Goal: Communication & Community: Ask a question

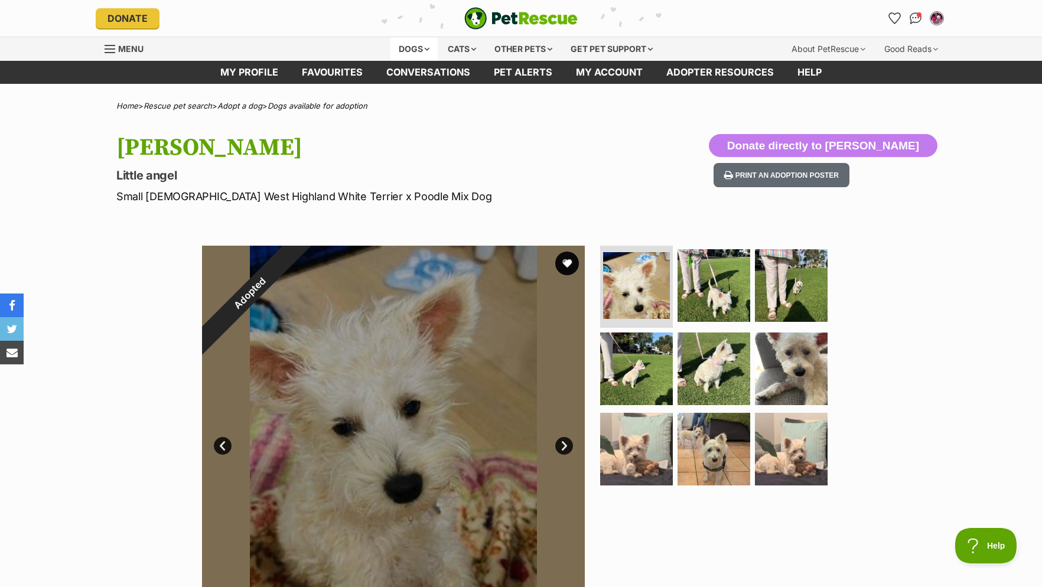
click at [423, 50] on div "Dogs" at bounding box center [413, 49] width 47 height 24
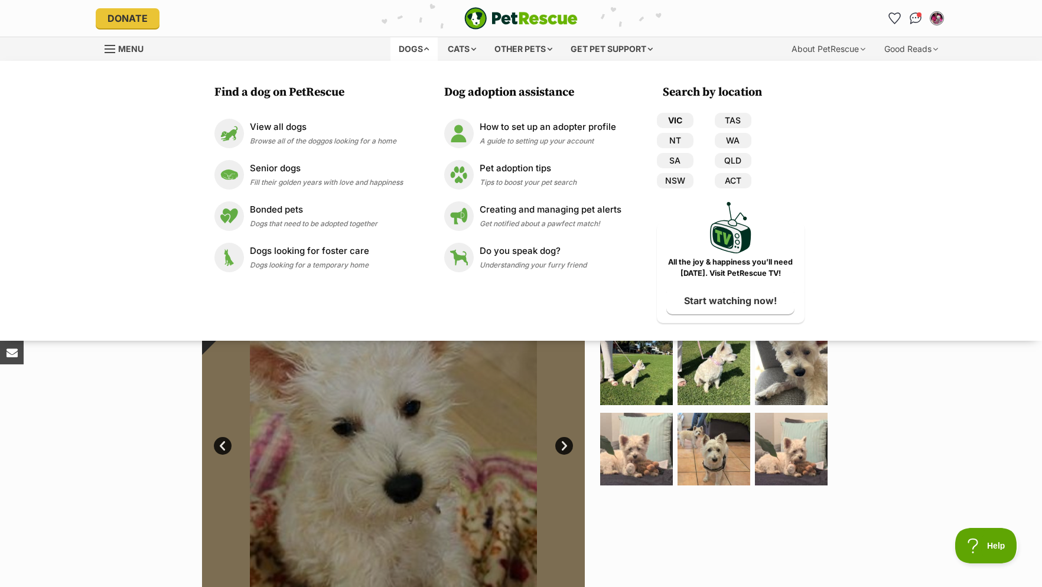
click at [671, 118] on link "VIC" at bounding box center [675, 120] width 37 height 15
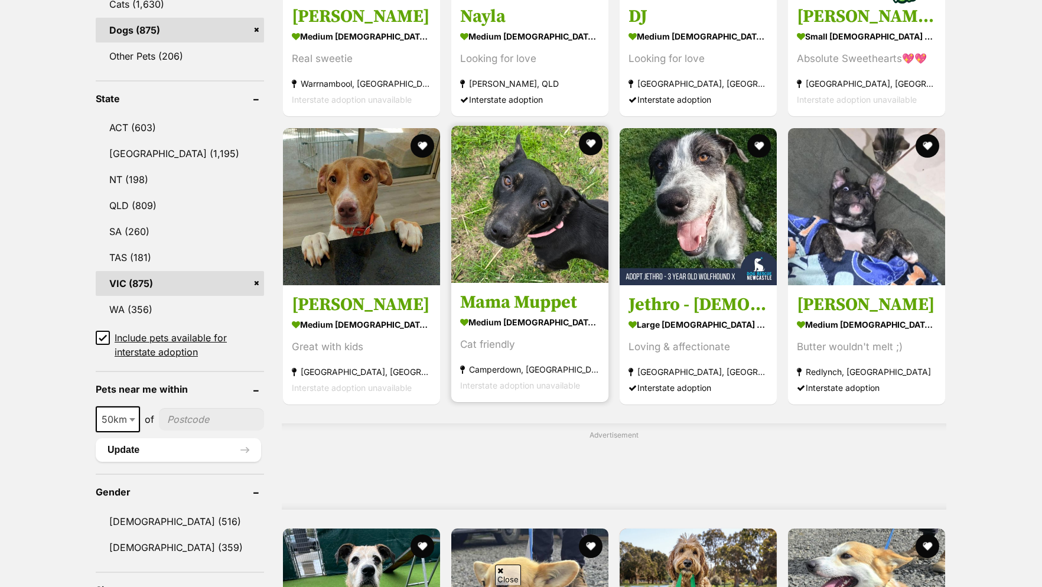
scroll to position [843, 0]
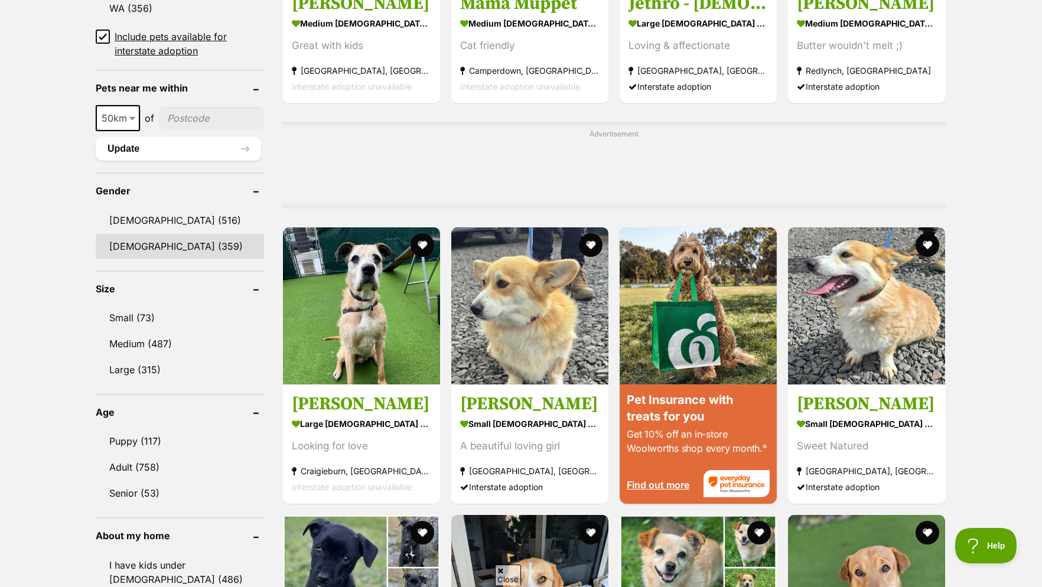
click at [162, 259] on link "Female (359)" at bounding box center [180, 246] width 168 height 25
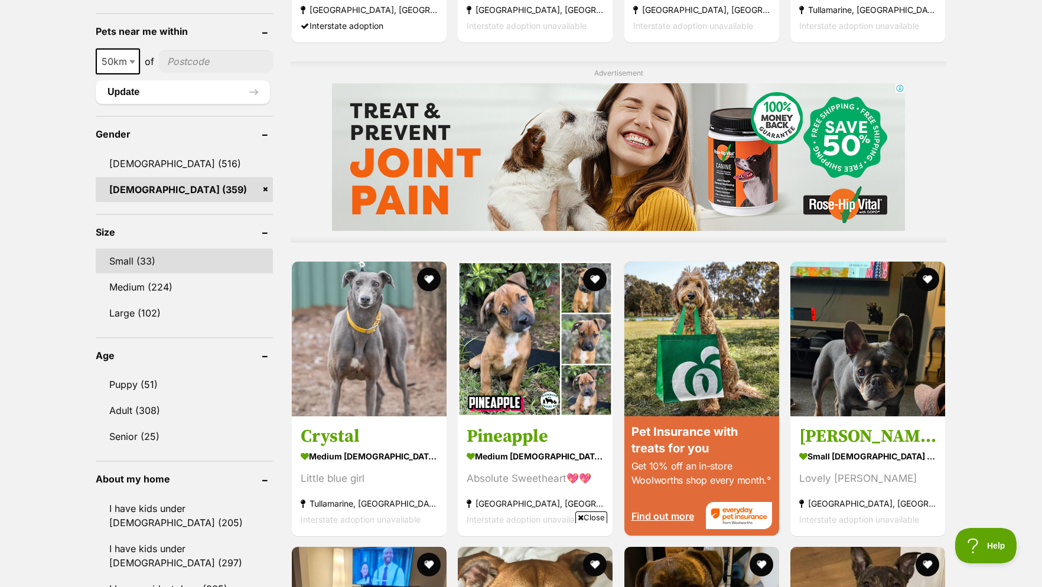
click at [148, 263] on link "Small (33)" at bounding box center [184, 261] width 177 height 25
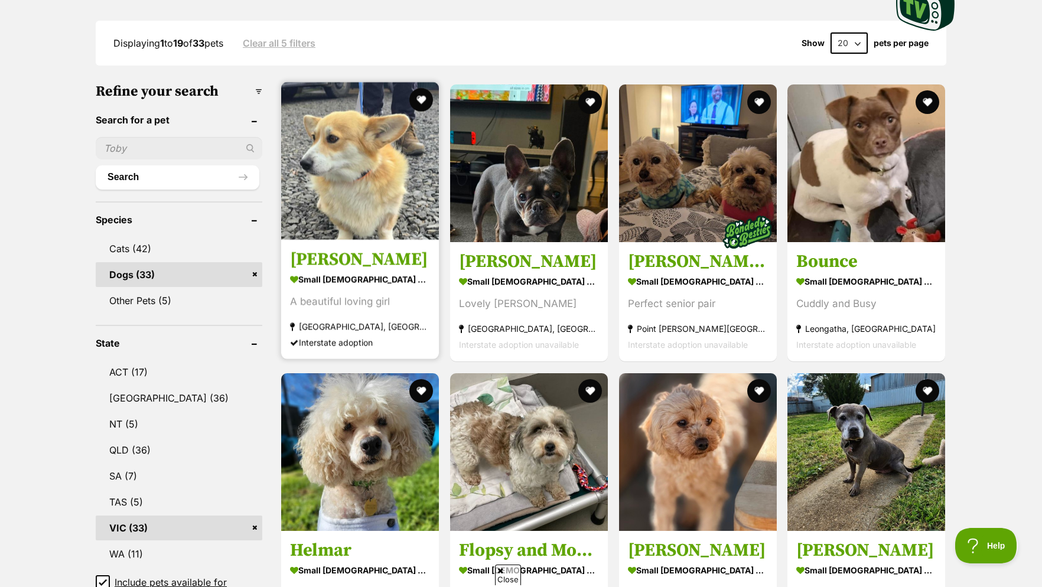
click at [343, 283] on link "Millie small female Dog A beautiful loving girl Kunama, NSW Interstate adoption" at bounding box center [360, 300] width 158 height 120
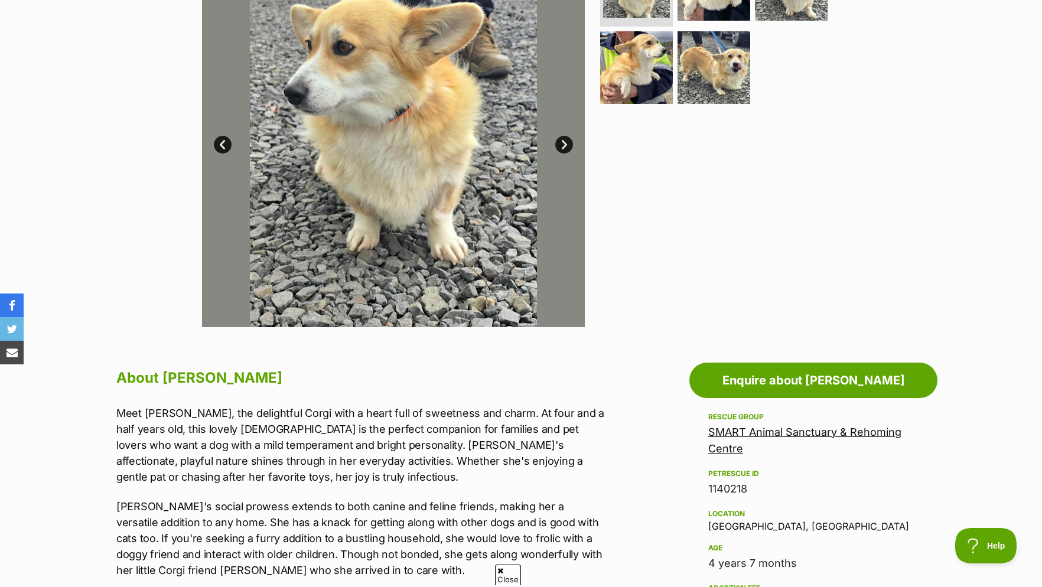
scroll to position [60, 0]
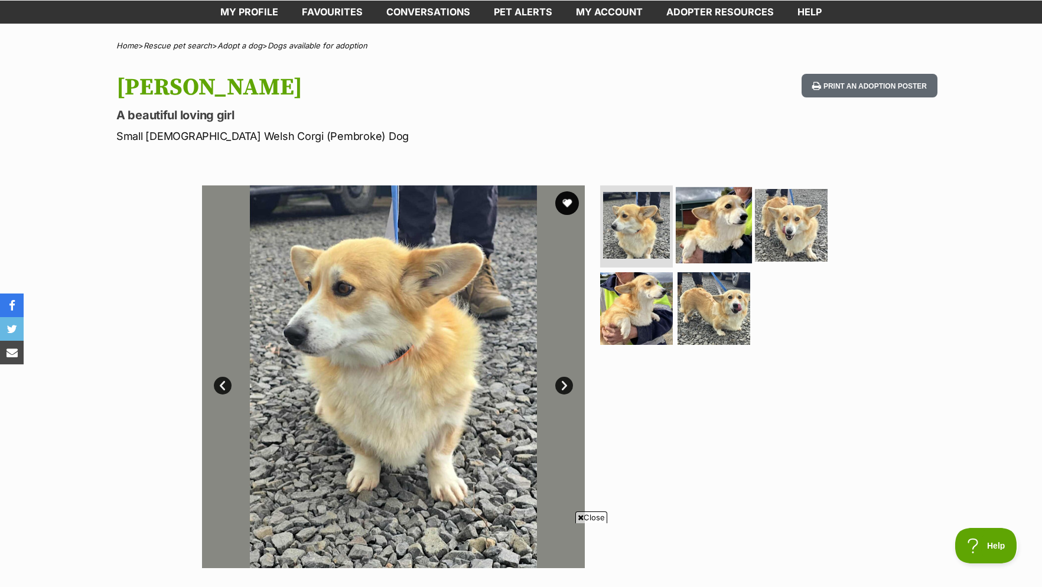
click at [717, 219] on img at bounding box center [714, 225] width 76 height 76
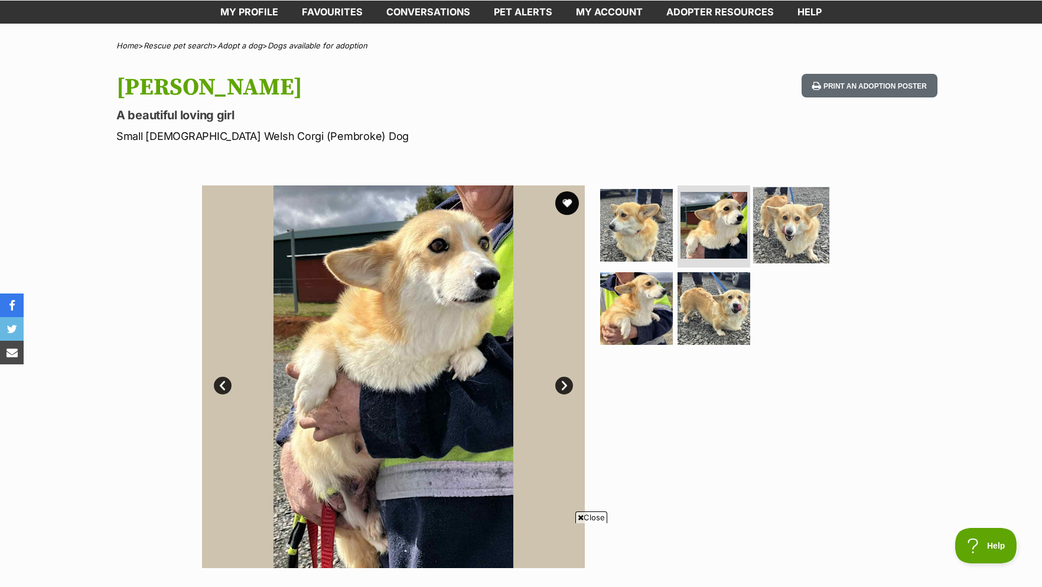
click at [780, 213] on img at bounding box center [791, 225] width 76 height 76
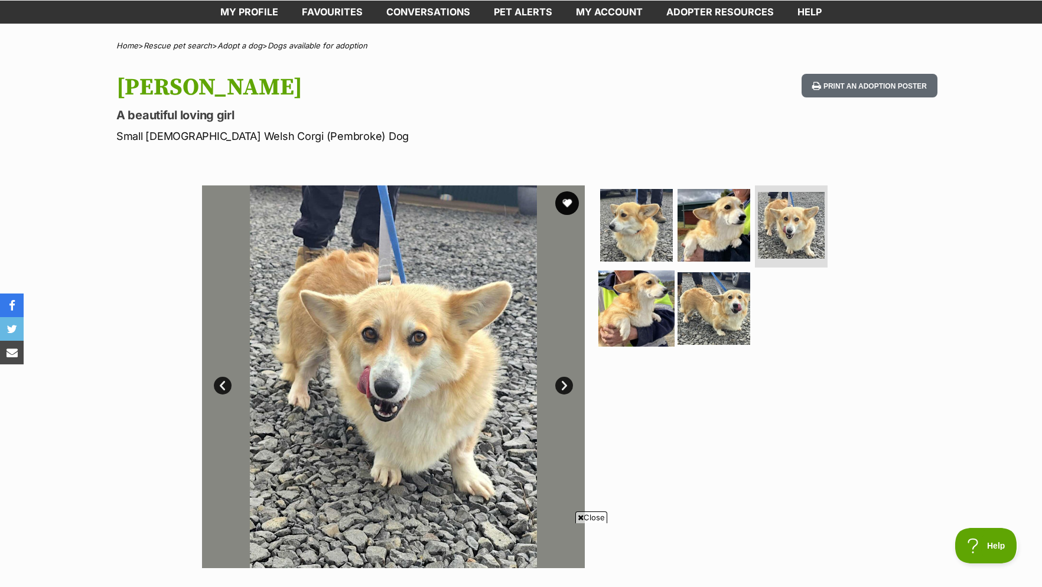
click at [634, 315] on img at bounding box center [636, 308] width 76 height 76
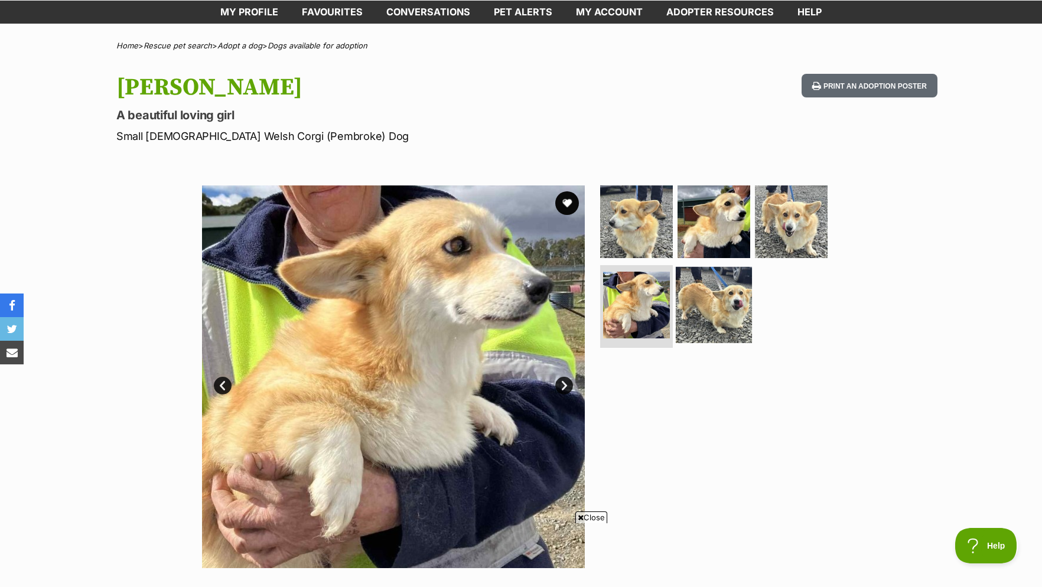
click at [695, 303] on img at bounding box center [714, 305] width 76 height 76
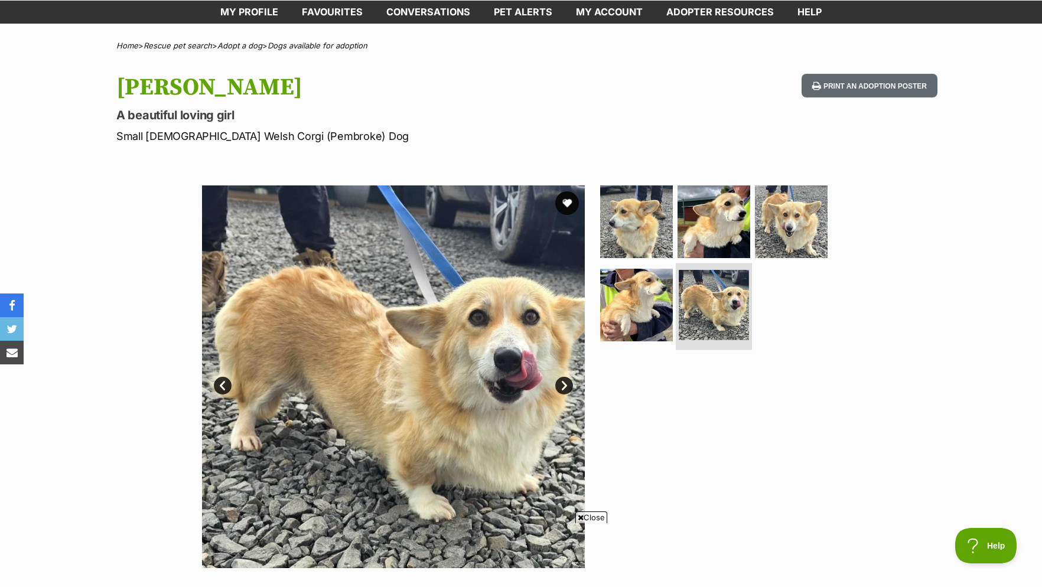
scroll to position [241, 0]
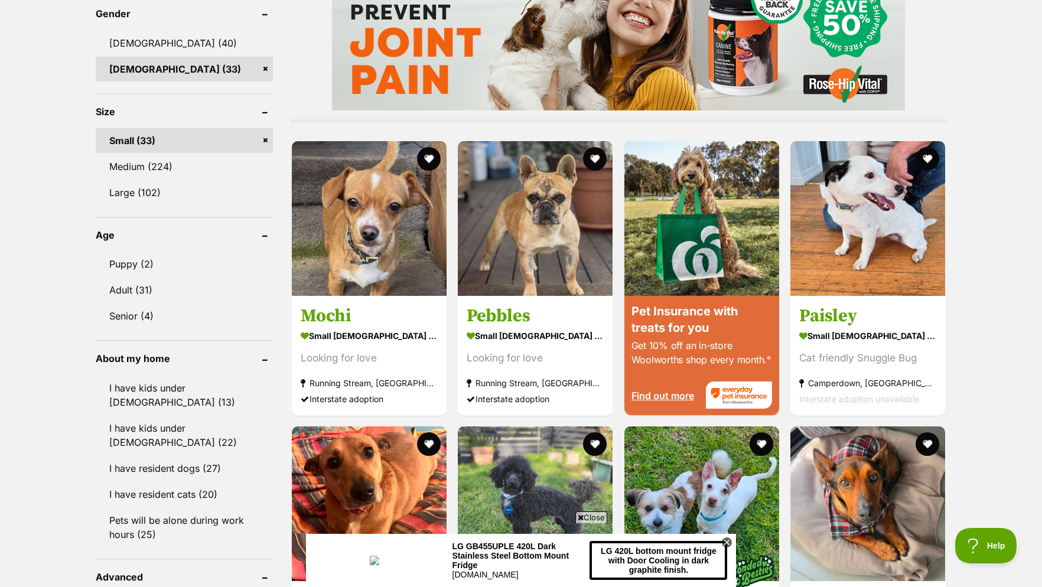
scroll to position [1325, 0]
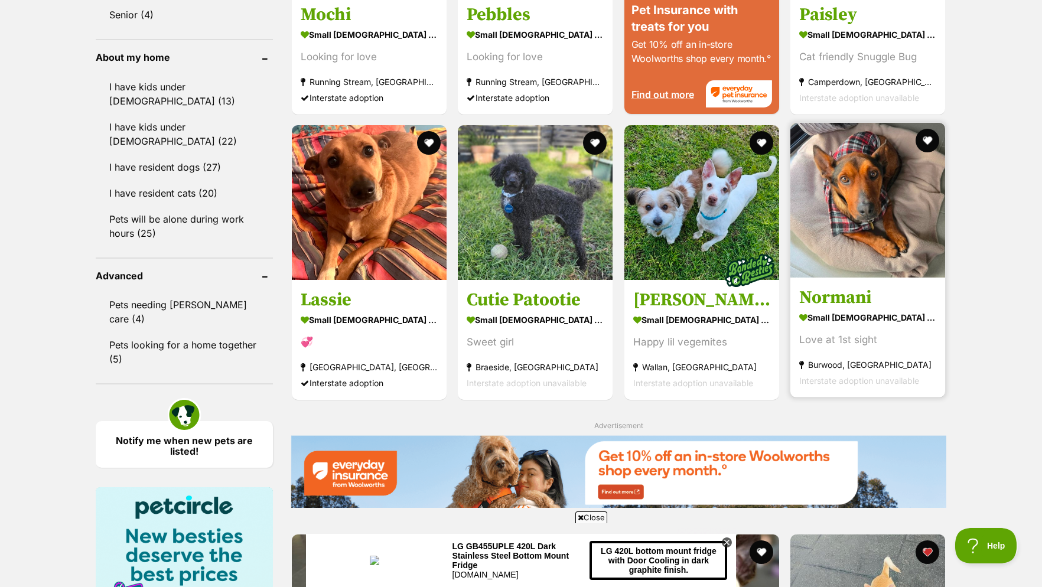
click at [882, 167] on img at bounding box center [867, 200] width 155 height 155
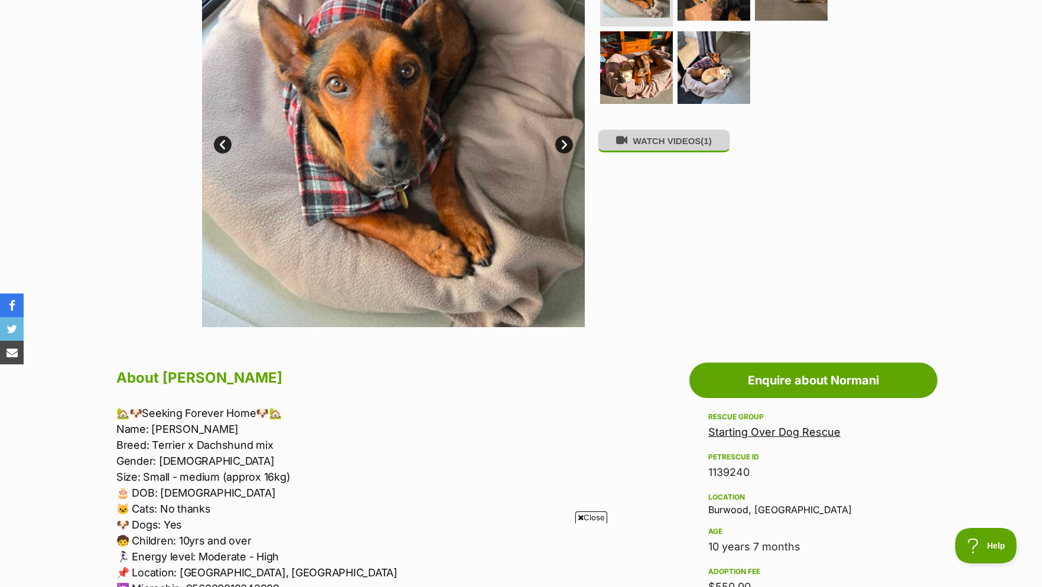
scroll to position [120, 0]
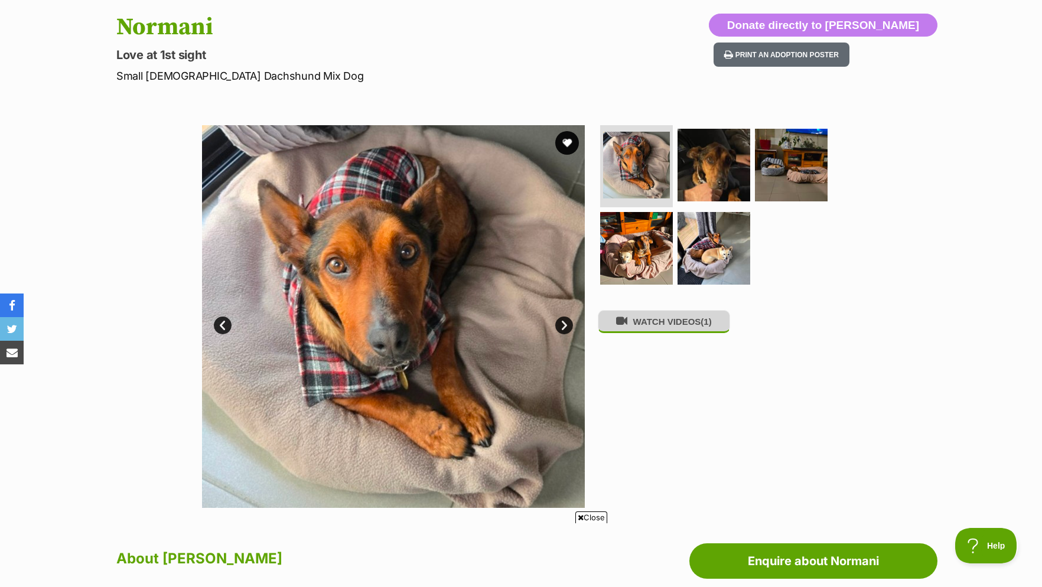
click at [660, 333] on button "WATCH VIDEOS (1)" at bounding box center [664, 321] width 132 height 23
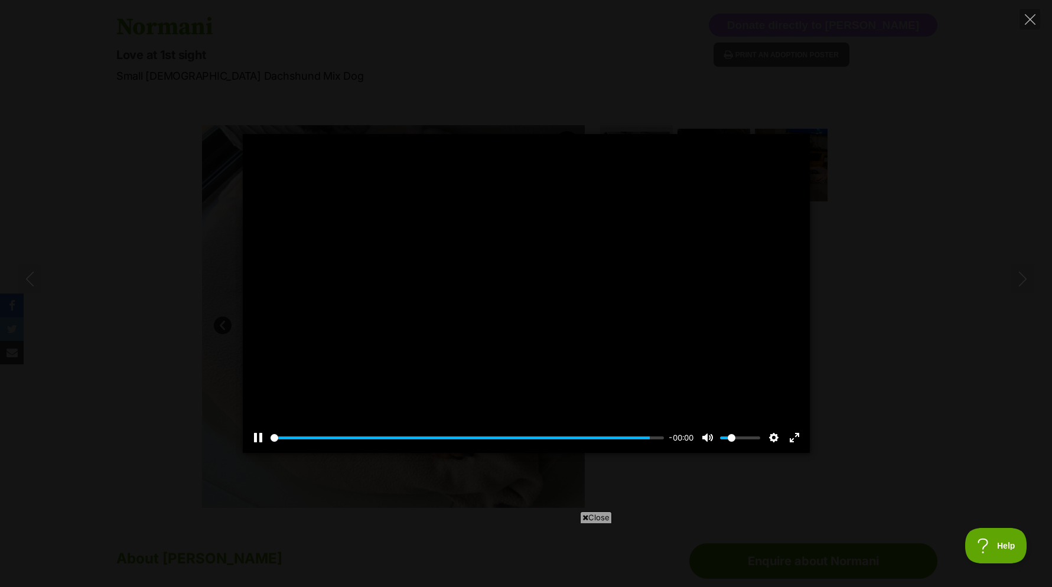
type input "100.00"
click at [1032, 15] on icon "Close" at bounding box center [1030, 19] width 11 height 11
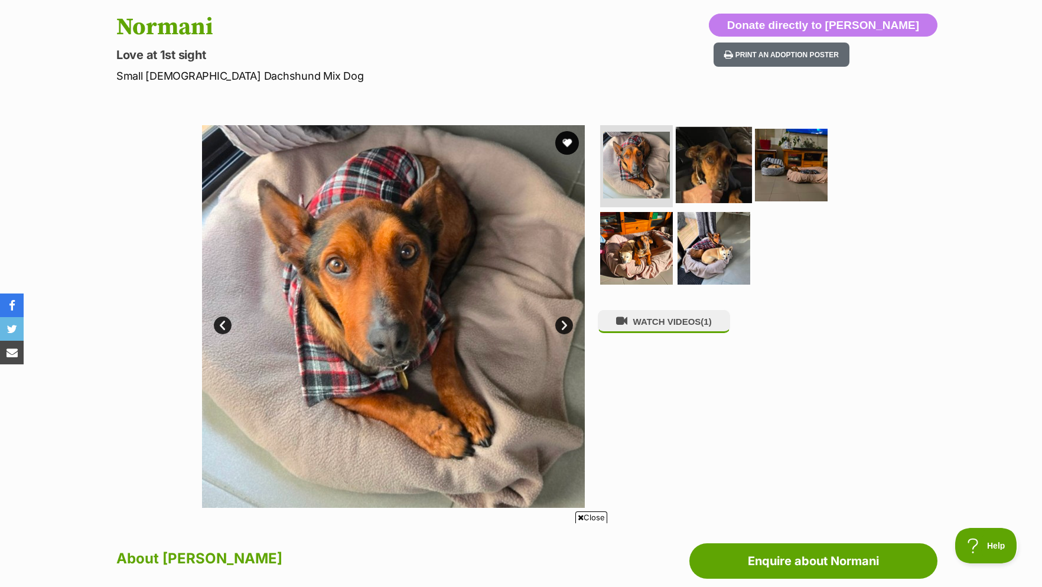
click at [707, 182] on img at bounding box center [714, 164] width 76 height 76
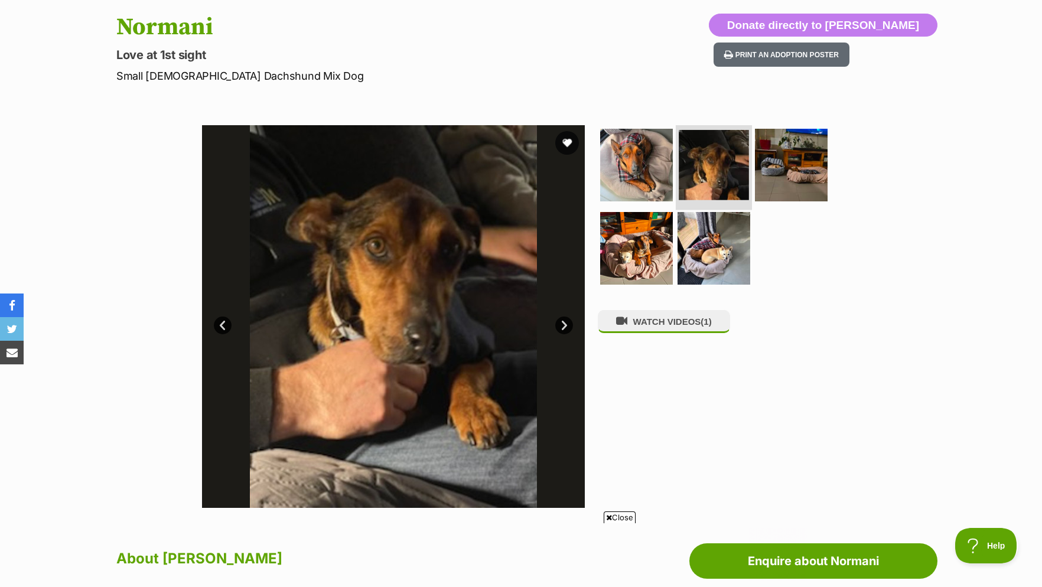
scroll to position [0, 0]
click at [792, 175] on img at bounding box center [791, 164] width 76 height 76
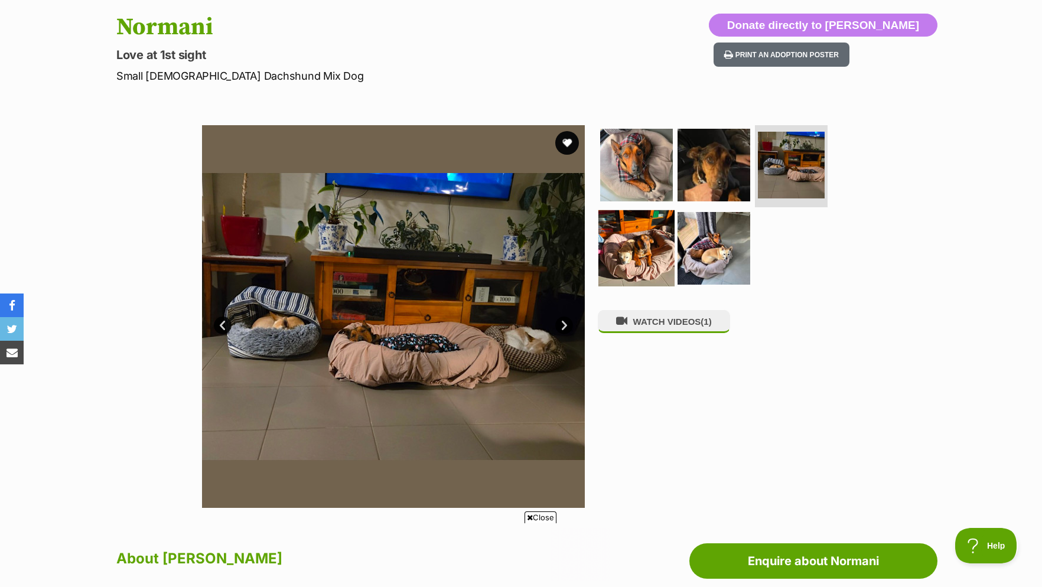
click at [646, 263] on img at bounding box center [636, 248] width 76 height 76
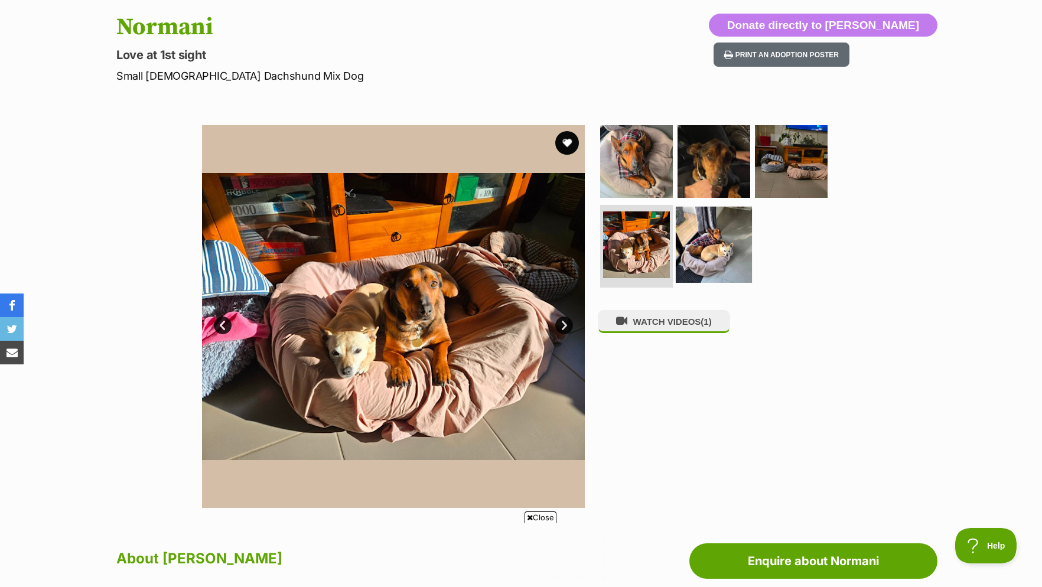
click at [707, 257] on img at bounding box center [714, 245] width 76 height 76
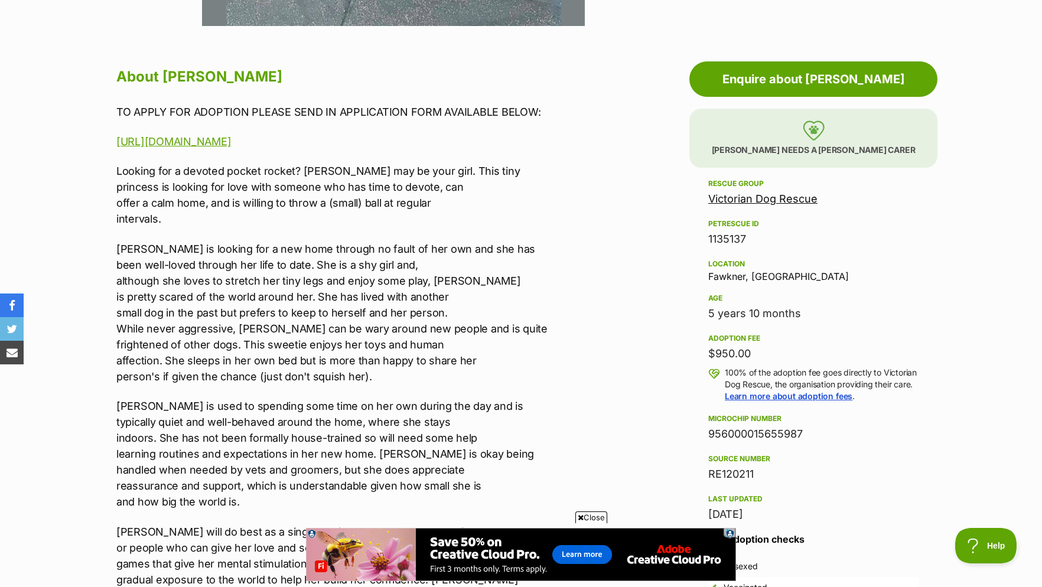
scroll to position [783, 0]
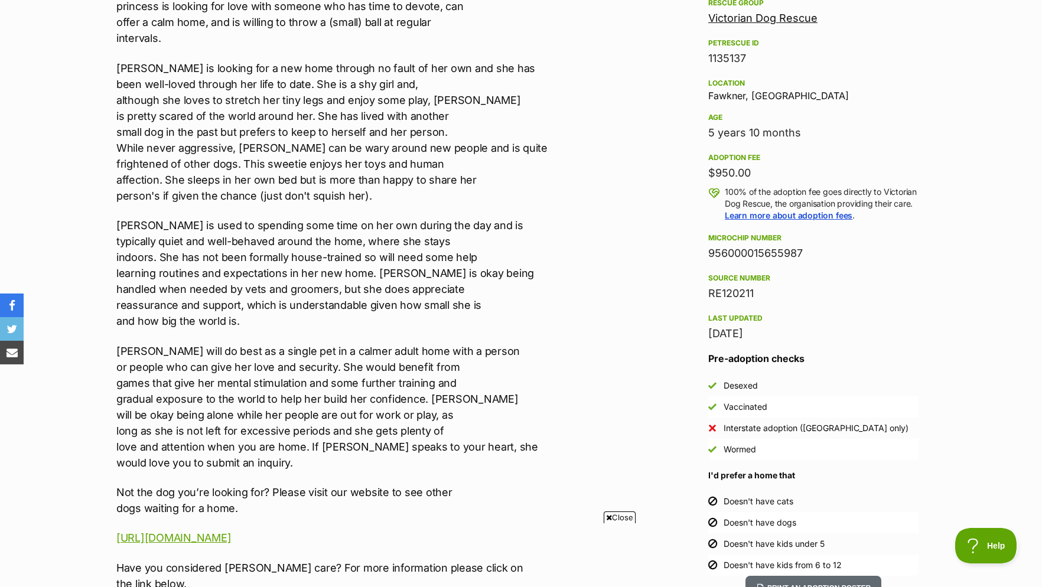
click at [520, 147] on p "[PERSON_NAME] is looking for a new home through no fault of her own and she has…" at bounding box center [360, 132] width 488 height 144
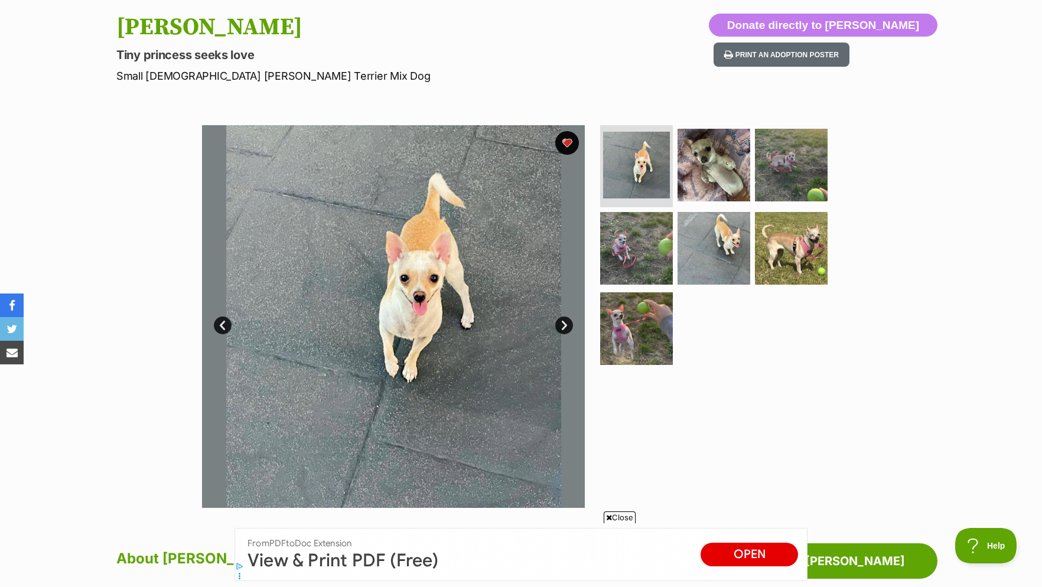
scroll to position [0, 0]
click at [565, 334] on link "Next" at bounding box center [564, 326] width 18 height 18
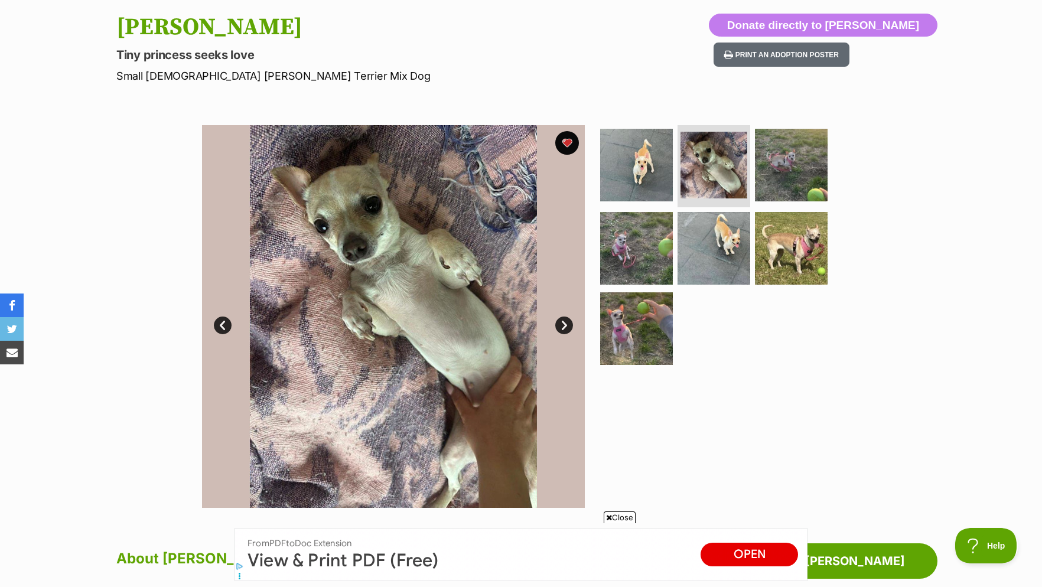
click at [566, 334] on link "Next" at bounding box center [564, 326] width 18 height 18
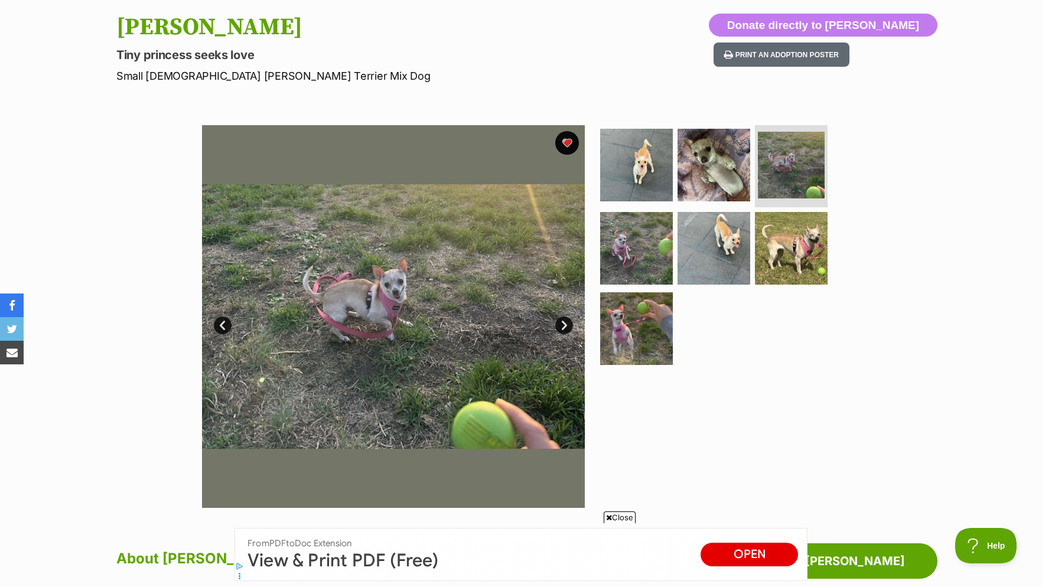
click at [566, 334] on link "Next" at bounding box center [564, 326] width 18 height 18
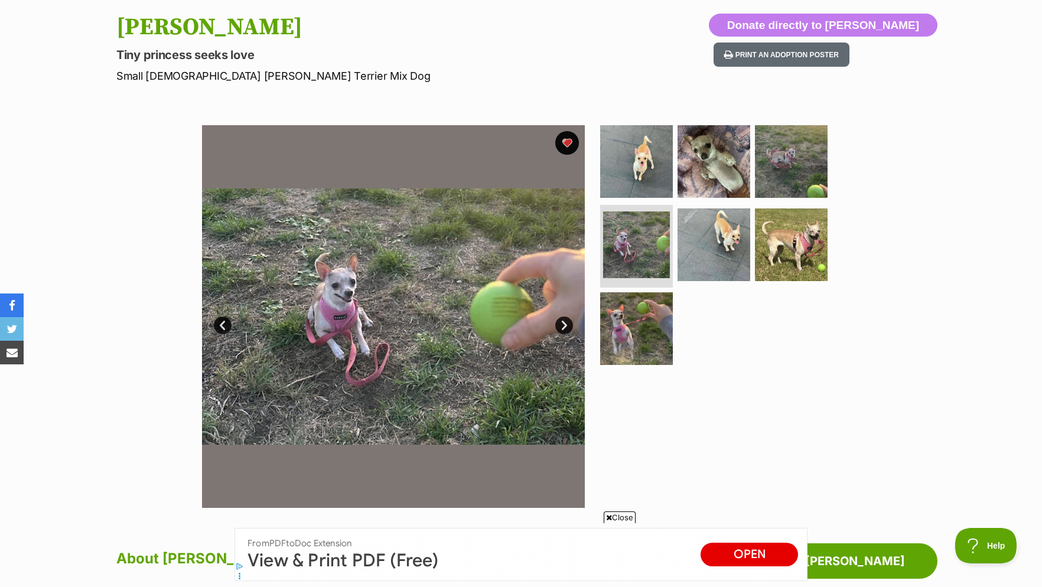
click at [566, 334] on link "Next" at bounding box center [564, 326] width 18 height 18
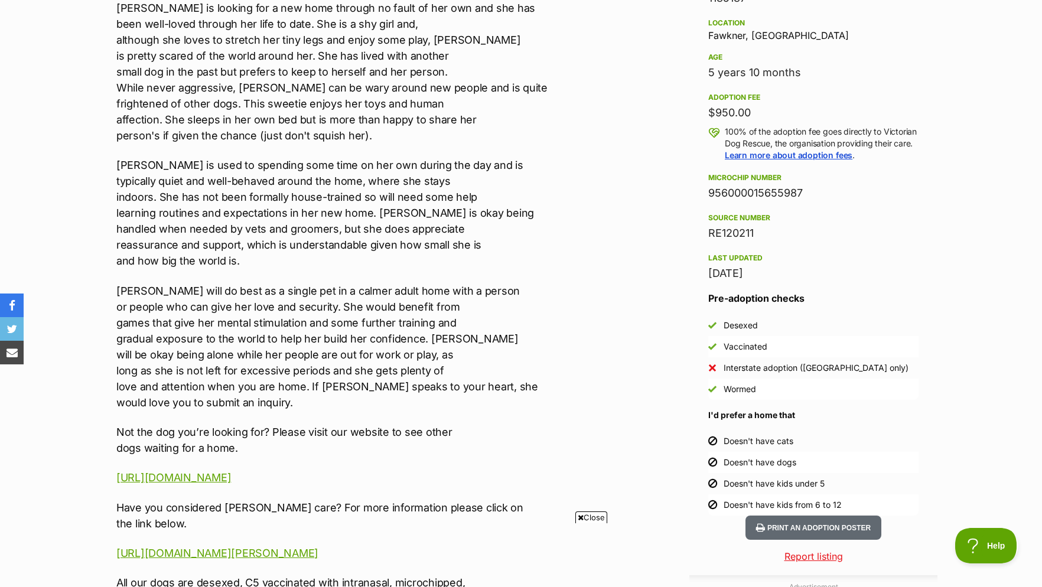
scroll to position [1145, 0]
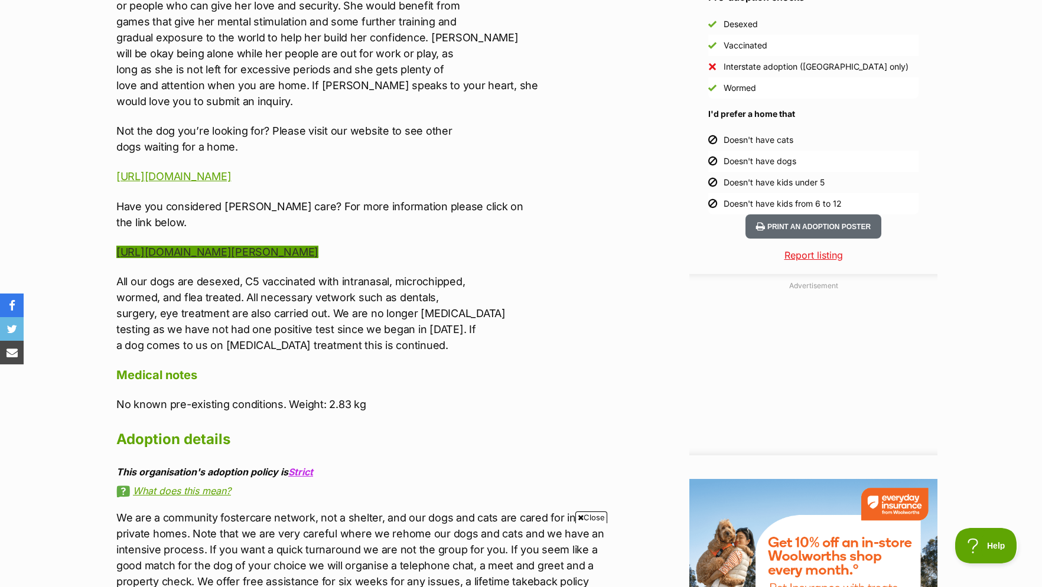
click at [262, 258] on link "https://www.victoriandogrescue.org.au/foster-care/" at bounding box center [217, 252] width 202 height 12
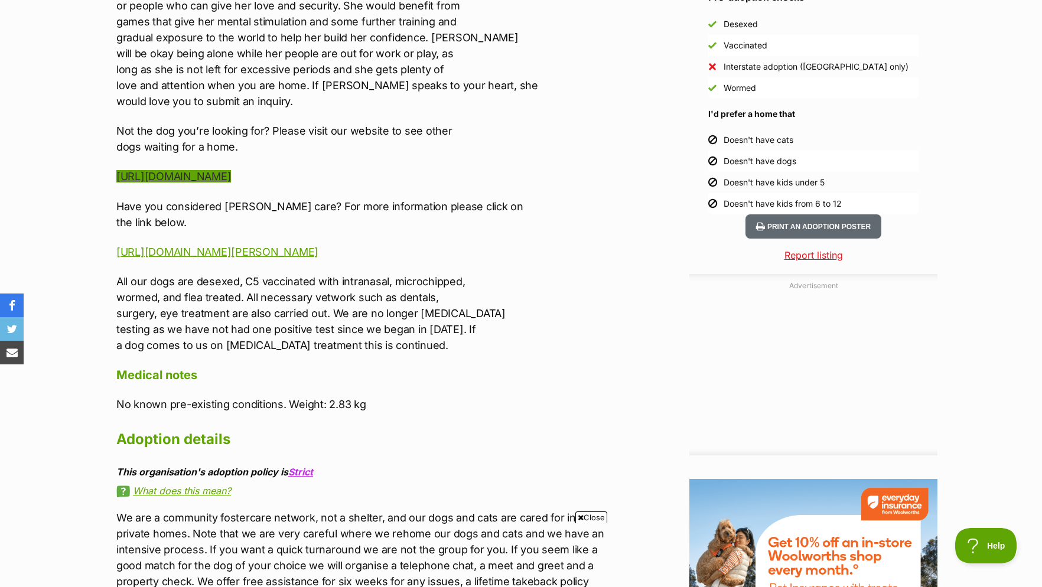
click at [231, 182] on link "https://www.victoriandogrescue.org.au/dogs-for-adoption/" at bounding box center [173, 176] width 115 height 12
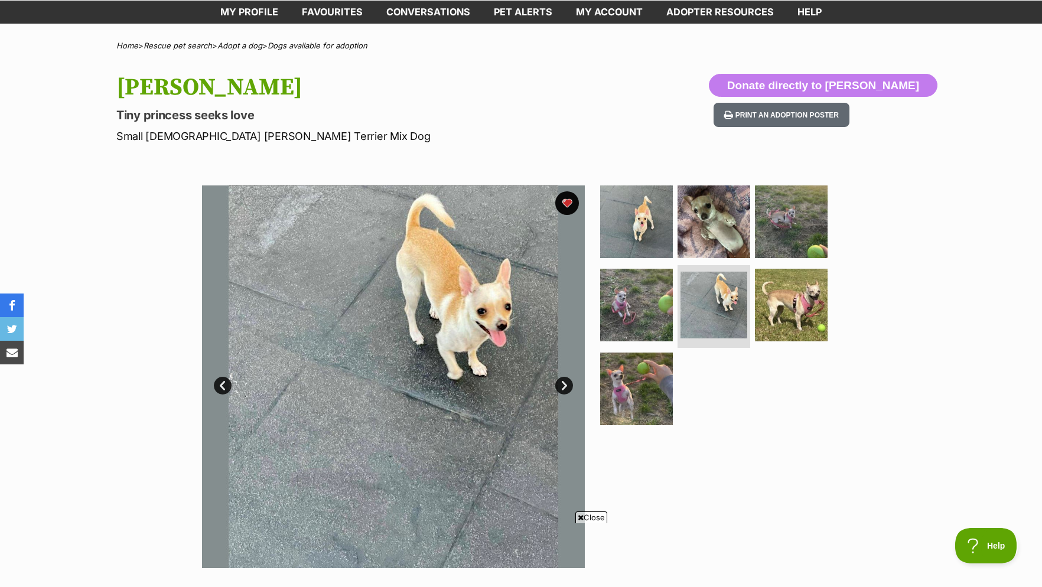
scroll to position [422, 0]
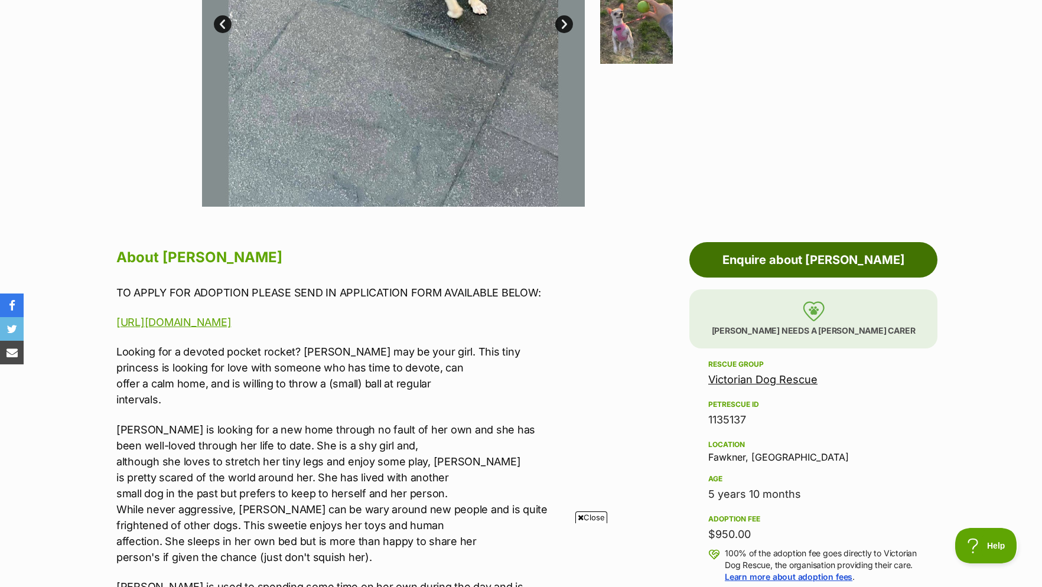
click at [772, 263] on link "Enquire about Holly Silvanus" at bounding box center [813, 259] width 248 height 35
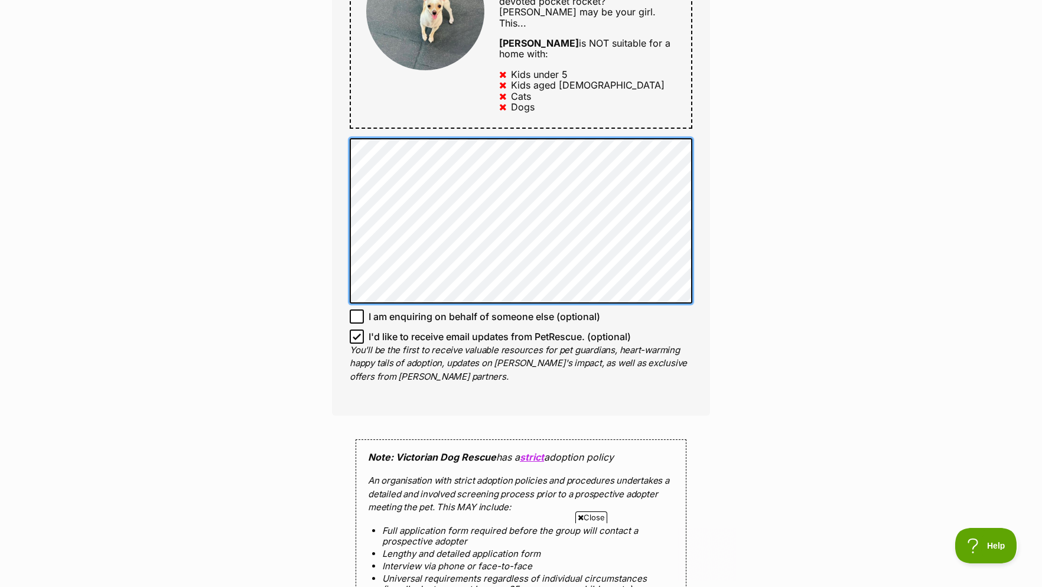
scroll to position [964, 0]
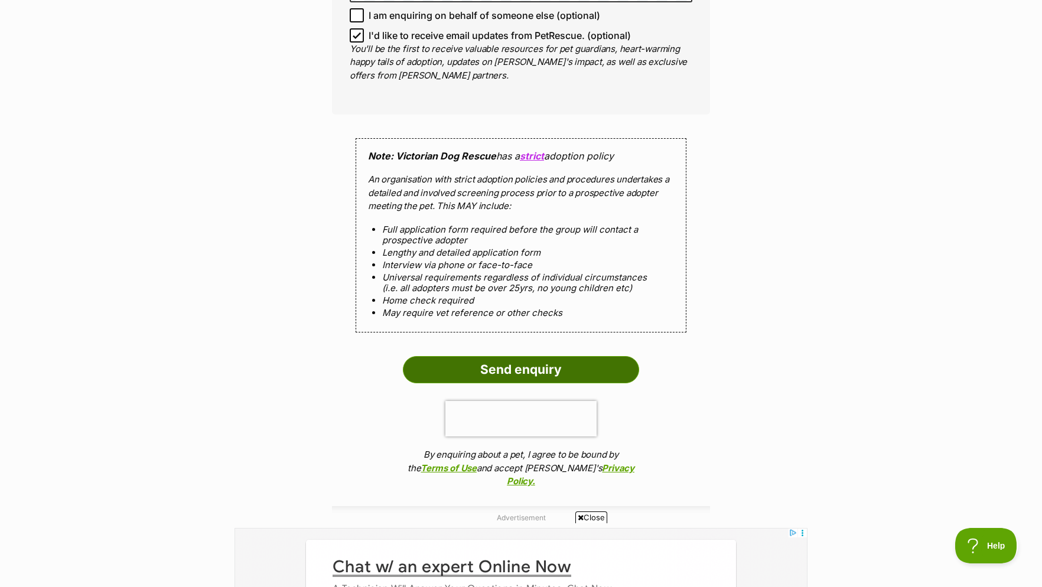
click at [534, 368] on input "Send enquiry" at bounding box center [521, 369] width 236 height 27
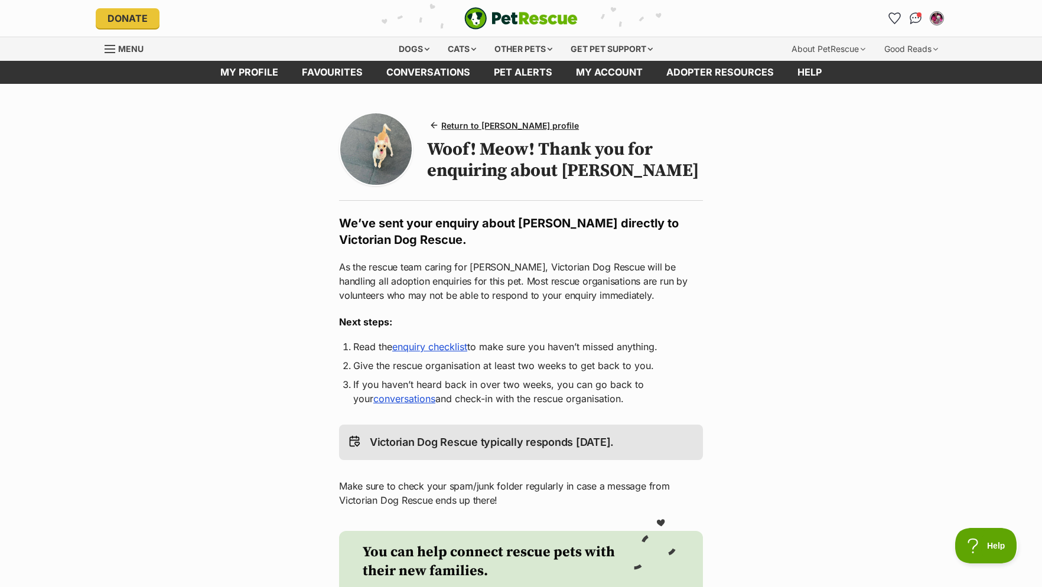
scroll to position [241, 0]
